Goal: Check status: Check status

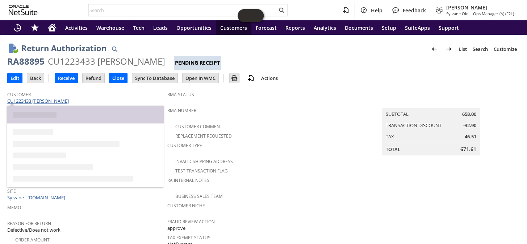
click at [35, 99] on link "CU1223433 Sarathi Kalra" at bounding box center [38, 100] width 63 height 7
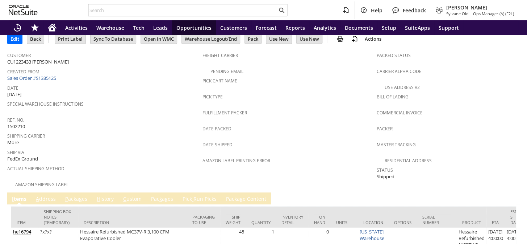
scroll to position [132, 0]
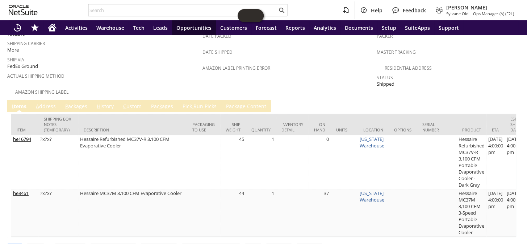
click at [75, 103] on link "P ackages" at bounding box center [76, 107] width 26 height 8
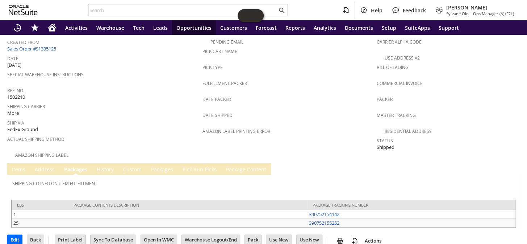
scroll to position [68, 0]
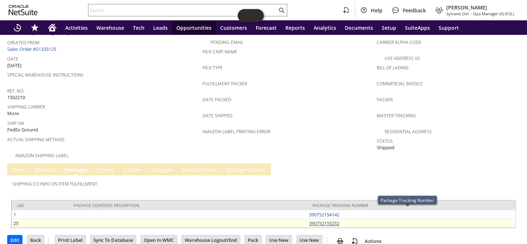
click at [319, 220] on link "390752155252" at bounding box center [324, 223] width 30 height 7
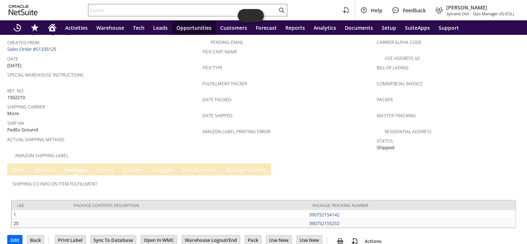
click at [286, 112] on span "Date Shipped" at bounding box center [288, 114] width 171 height 8
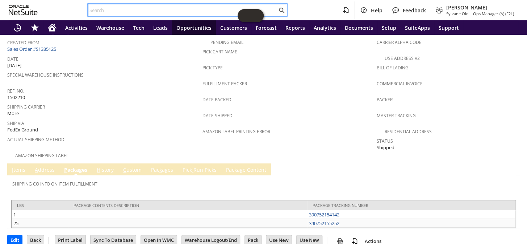
click at [159, 10] on input "text" at bounding box center [182, 10] width 189 height 9
paste input "RA89663"
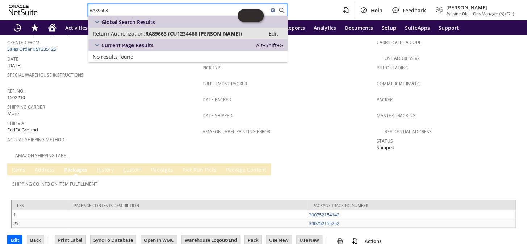
type input "RA89663"
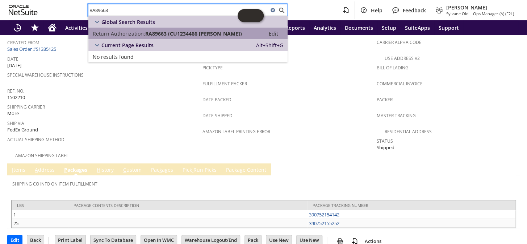
click at [174, 32] on span "RA89663 (CU1234466 Thomas Cameron)" at bounding box center [193, 33] width 97 height 7
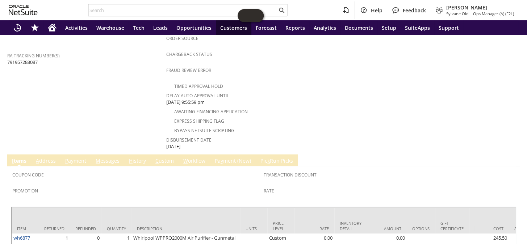
scroll to position [296, 0]
click at [130, 156] on span "H" at bounding box center [131, 159] width 4 height 7
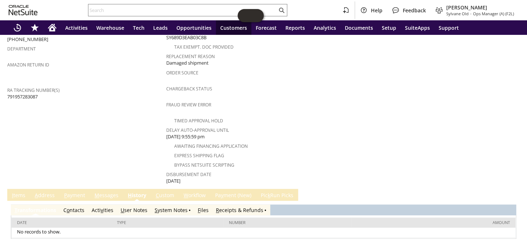
scroll to position [0, 0]
click at [164, 206] on link "S ystem Notes" at bounding box center [171, 209] width 33 height 7
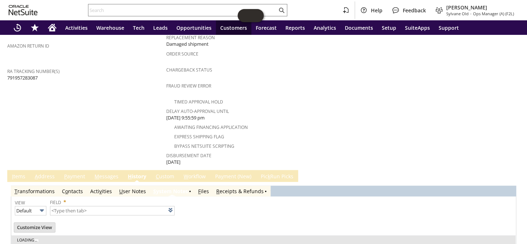
scroll to position [286, 0]
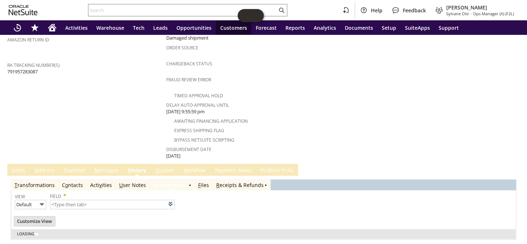
type input "1 to 25 of 85"
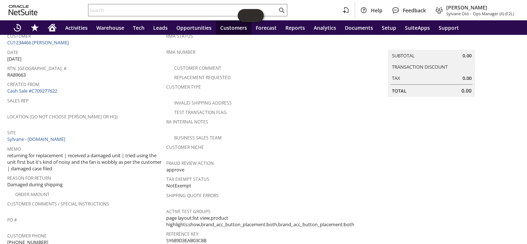
scroll to position [0, 0]
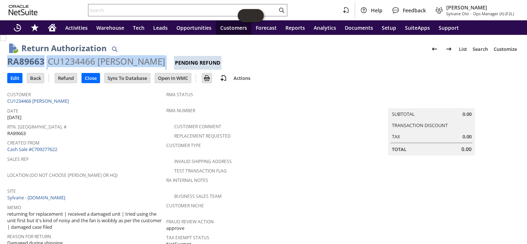
drag, startPoint x: 170, startPoint y: 62, endPoint x: 7, endPoint y: 56, distance: 163.9
click at [8, 59] on div "RA89663 CU1234466 [PERSON_NAME] Pending Refund" at bounding box center [263, 62] width 513 height 14
copy div "RA89663 CU1234466 [PERSON_NAME]"
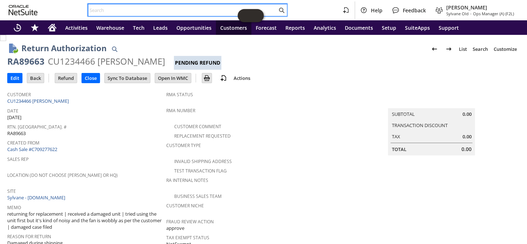
click at [145, 11] on input "text" at bounding box center [182, 10] width 189 height 9
paste input "S1335125-"
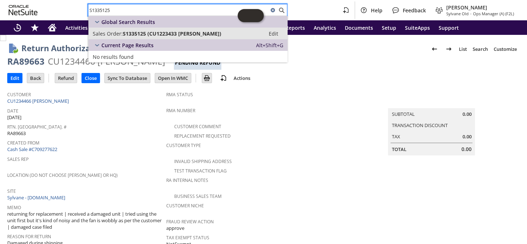
type input "S1335125"
click at [158, 28] on link "Sales Order: S1335125 (CU1223433 [PERSON_NAME]) Edit" at bounding box center [187, 34] width 199 height 12
